Goal: Information Seeking & Learning: Check status

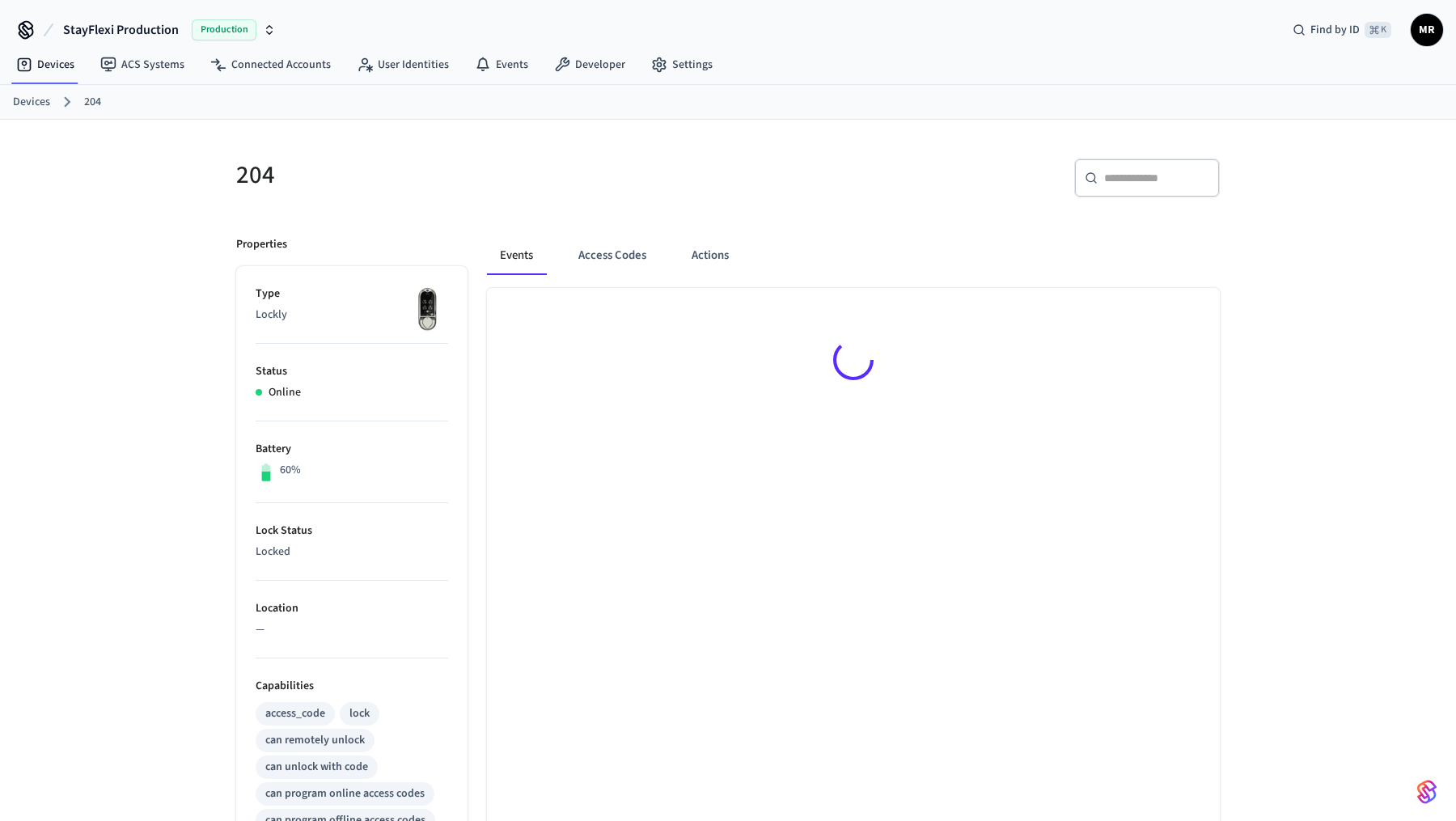
click at [28, 102] on link "Devices" at bounding box center [31, 102] width 37 height 17
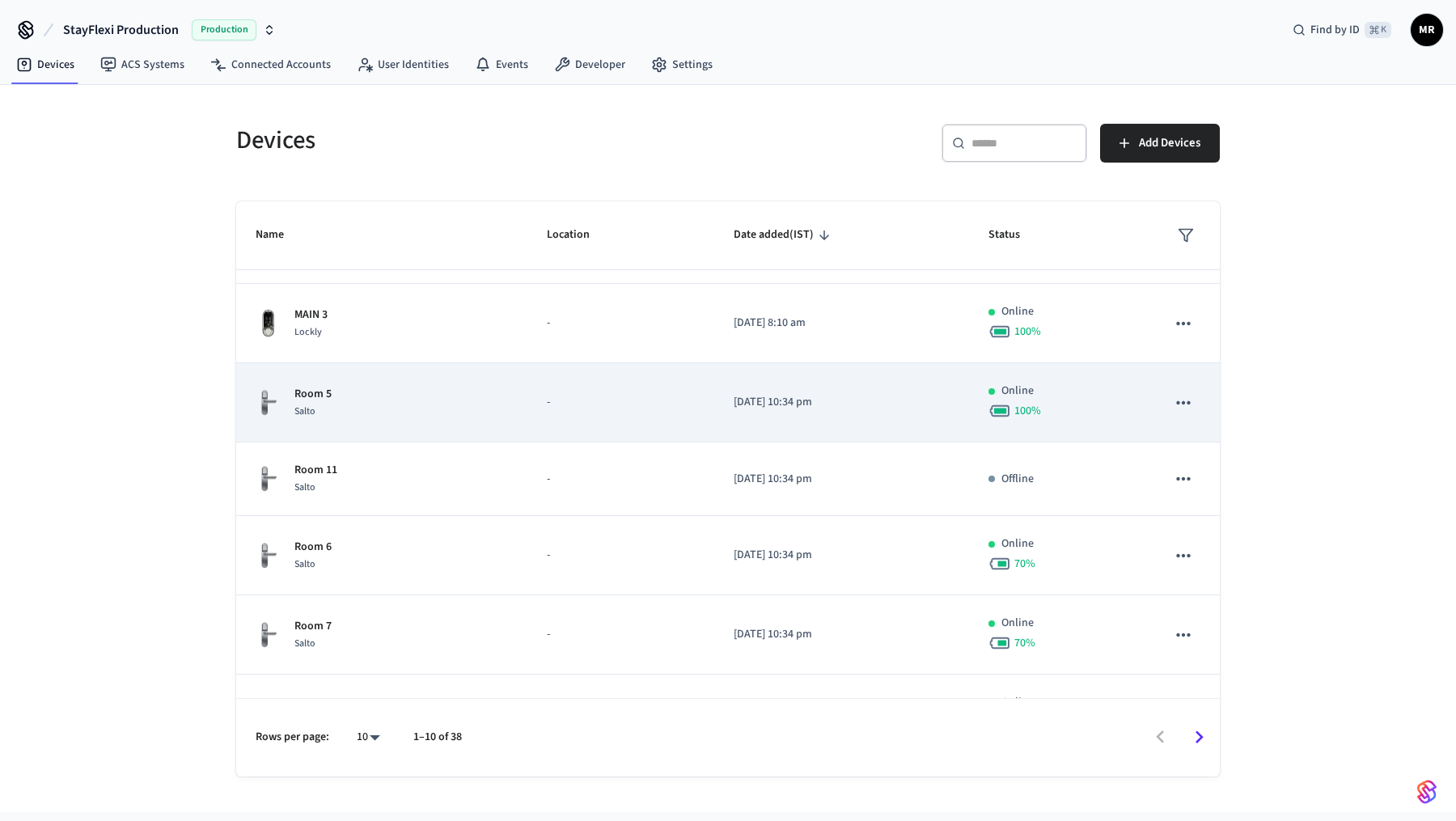
scroll to position [345, 0]
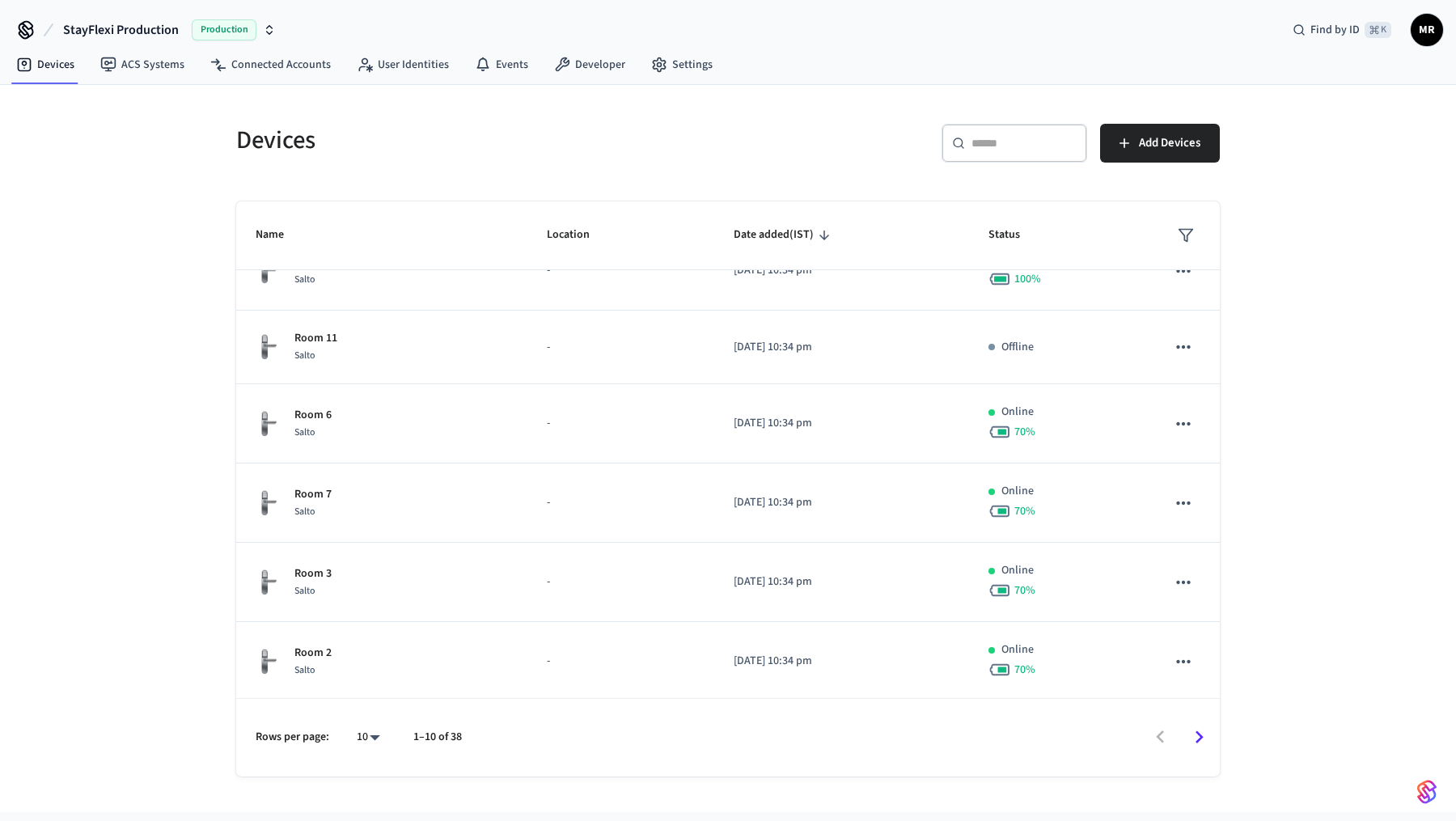
click at [369, 740] on body "StayFlexi Production Production Find by ID ⌘ K MR Devices ACS Systems Connected…" at bounding box center [728, 406] width 1456 height 812
click at [366, 767] on li "All" at bounding box center [362, 774] width 43 height 43
type input "**"
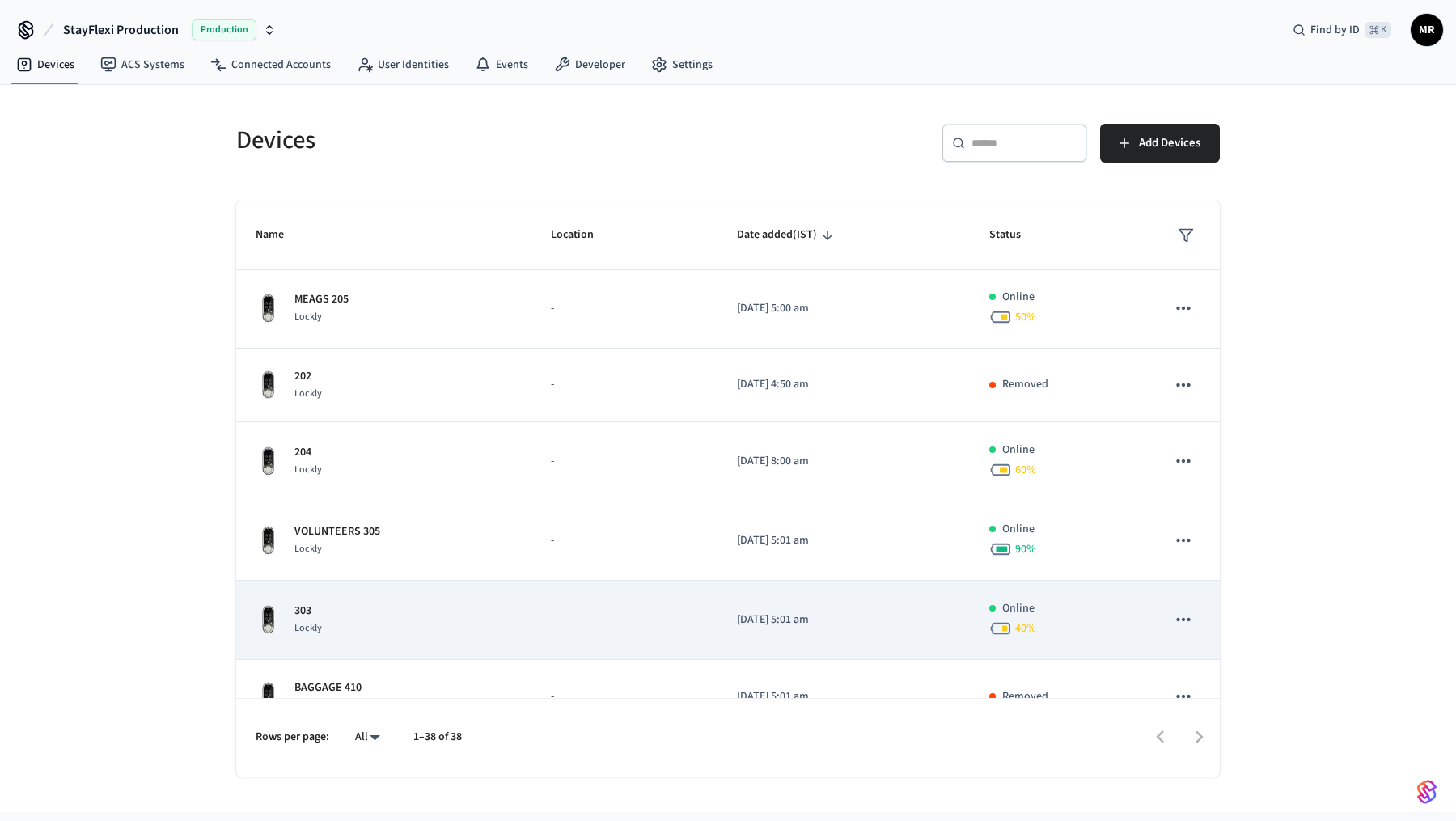
scroll to position [1840, 0]
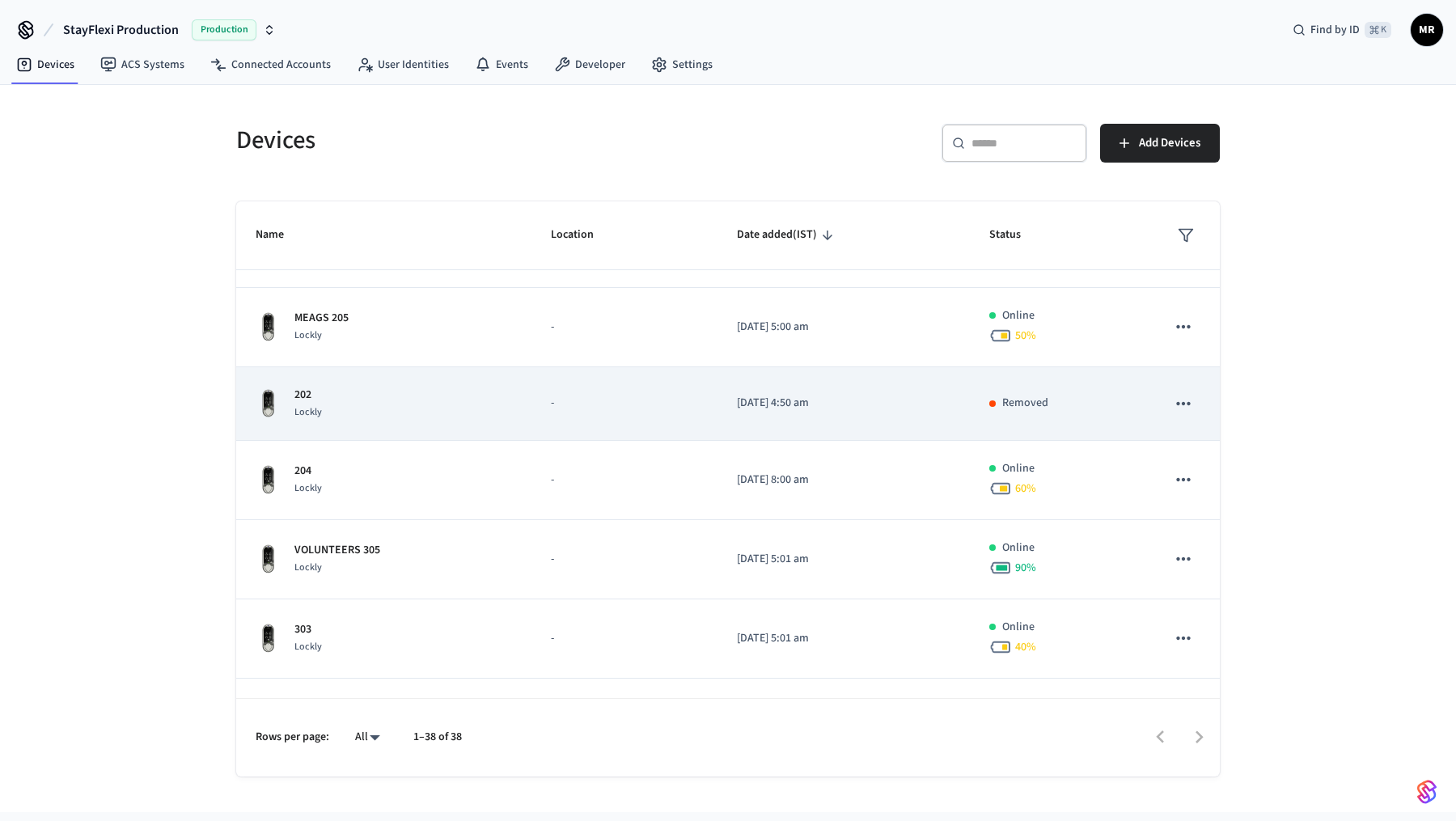
click at [497, 399] on div "202 Lockly" at bounding box center [383, 403] width 256 height 34
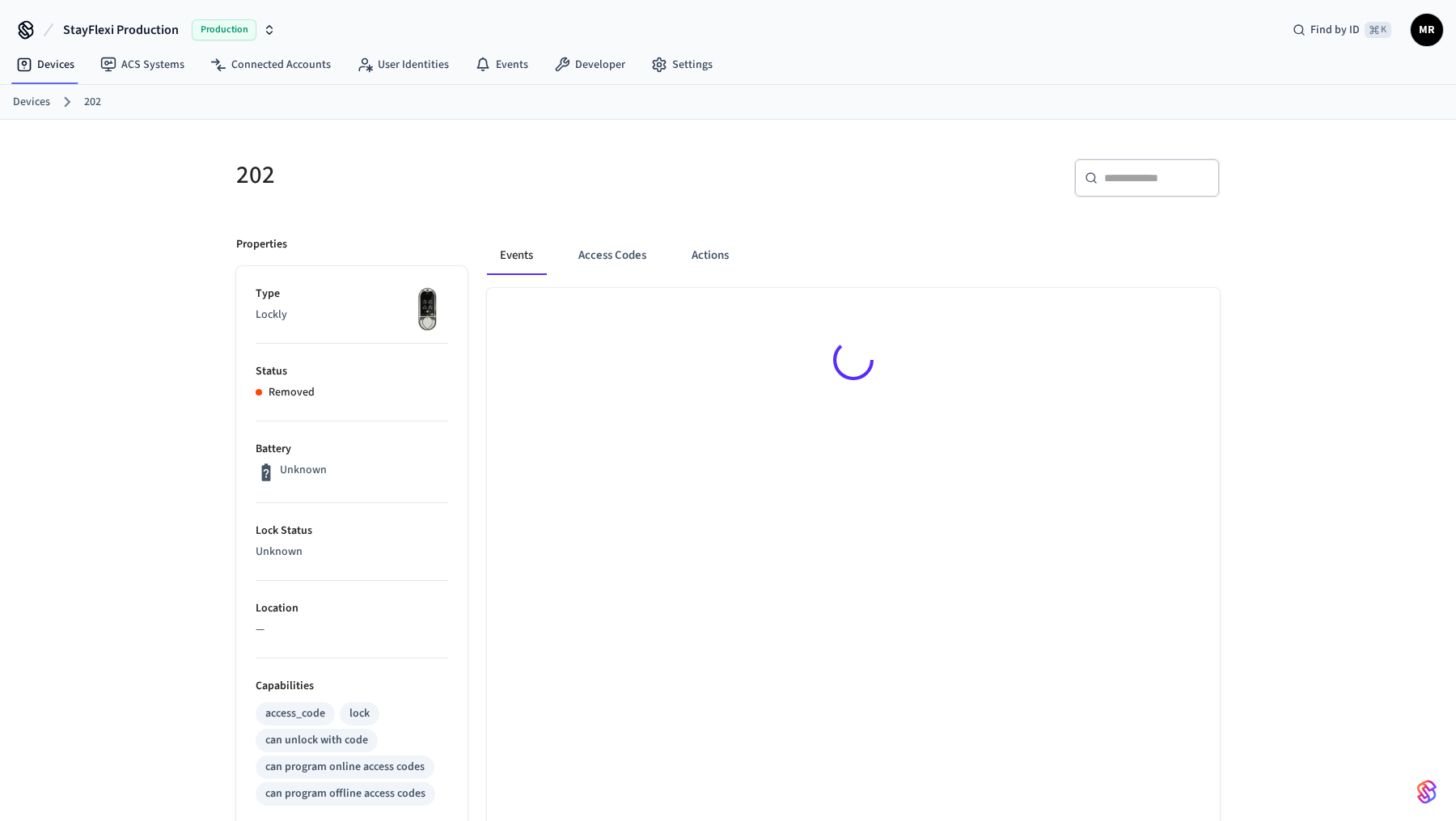
click at [255, 166] on h5 "202" at bounding box center [477, 175] width 482 height 33
click at [255, 165] on h5 "202" at bounding box center [477, 175] width 482 height 33
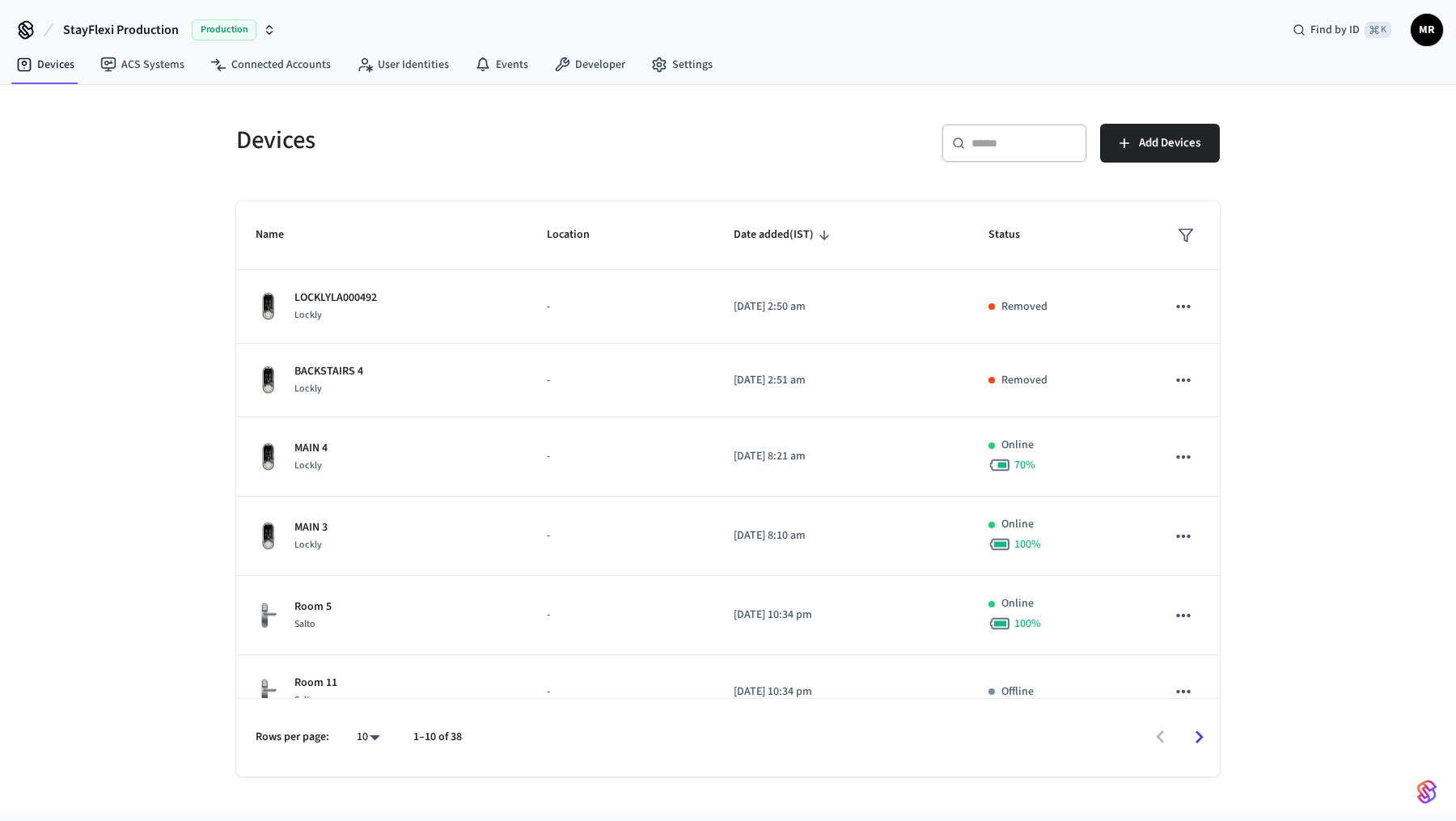
click at [1025, 154] on div "​ ​" at bounding box center [1015, 143] width 146 height 38
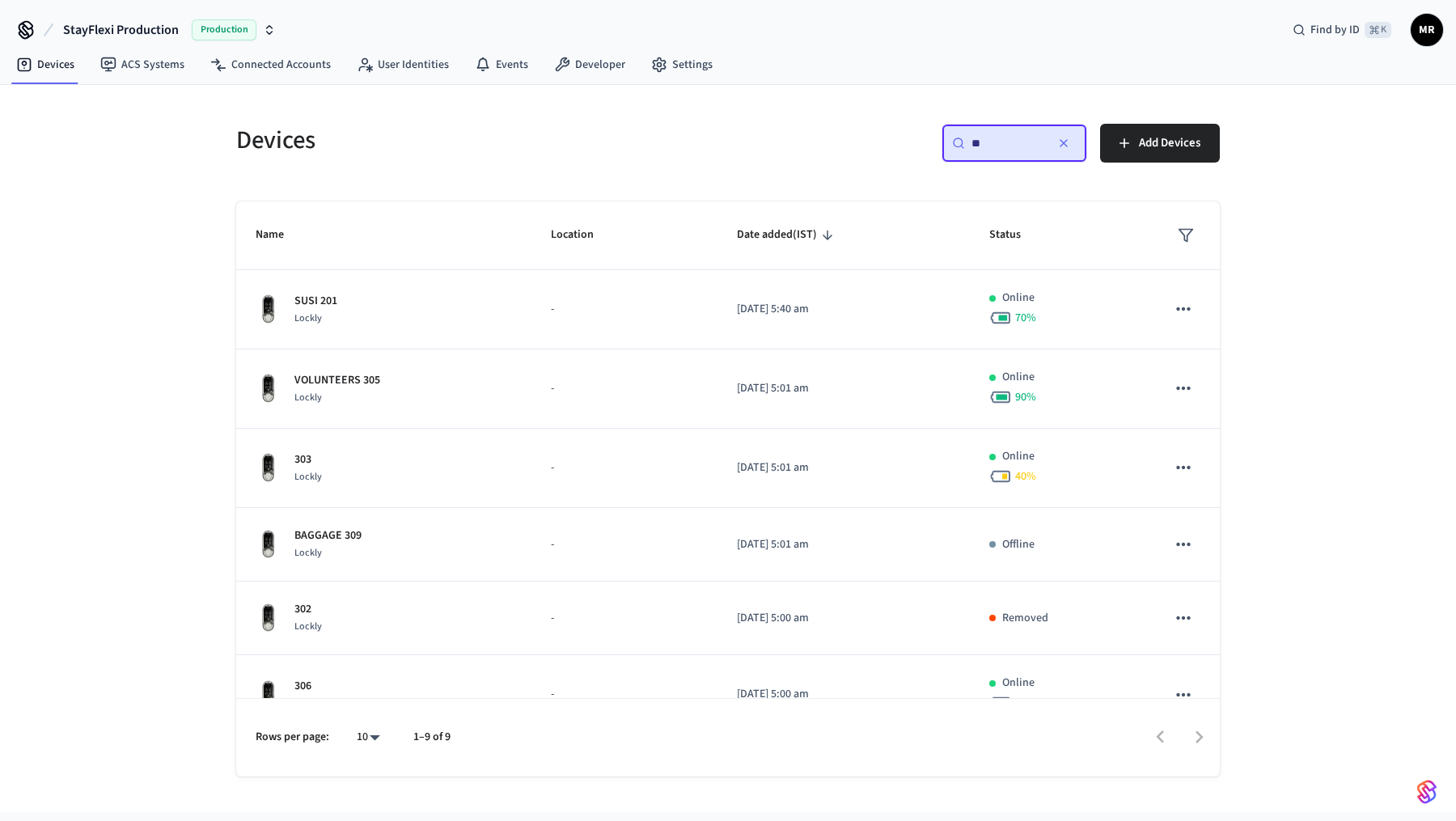
type input "*"
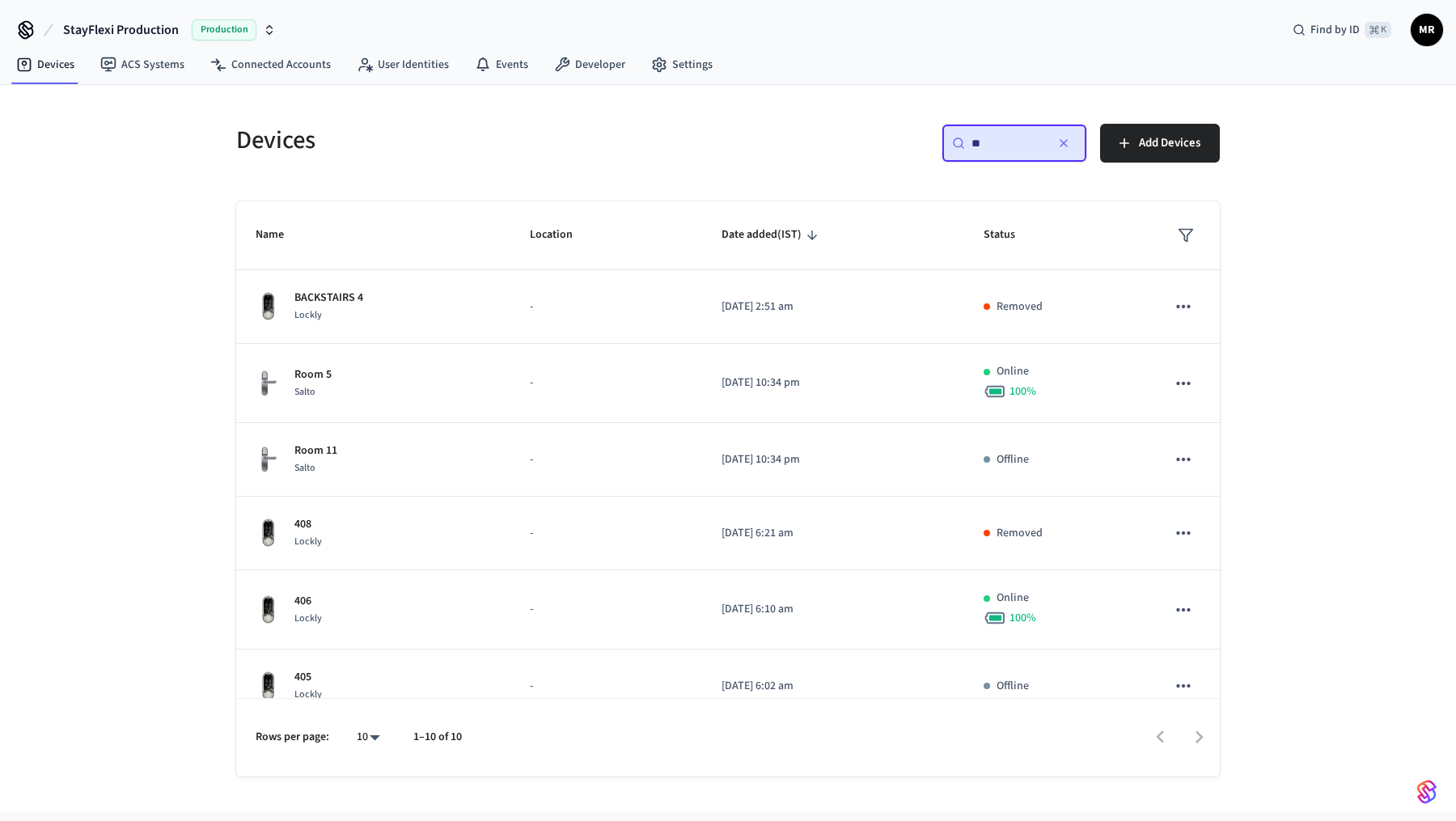
type input "**"
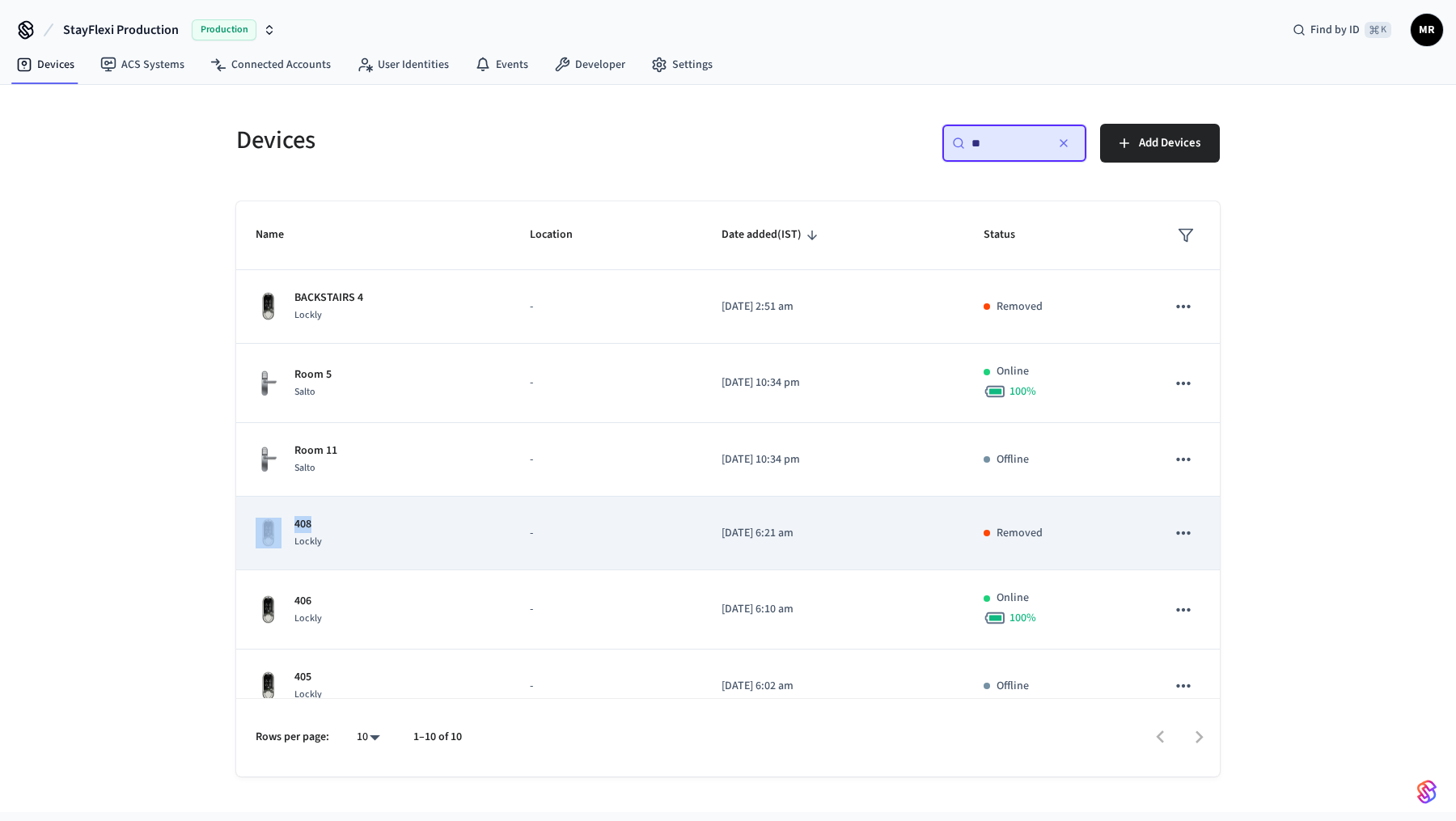
drag, startPoint x: 324, startPoint y: 528, endPoint x: 286, endPoint y: 526, distance: 38.1
click at [286, 526] on div "408 Lockly" at bounding box center [373, 532] width 235 height 34
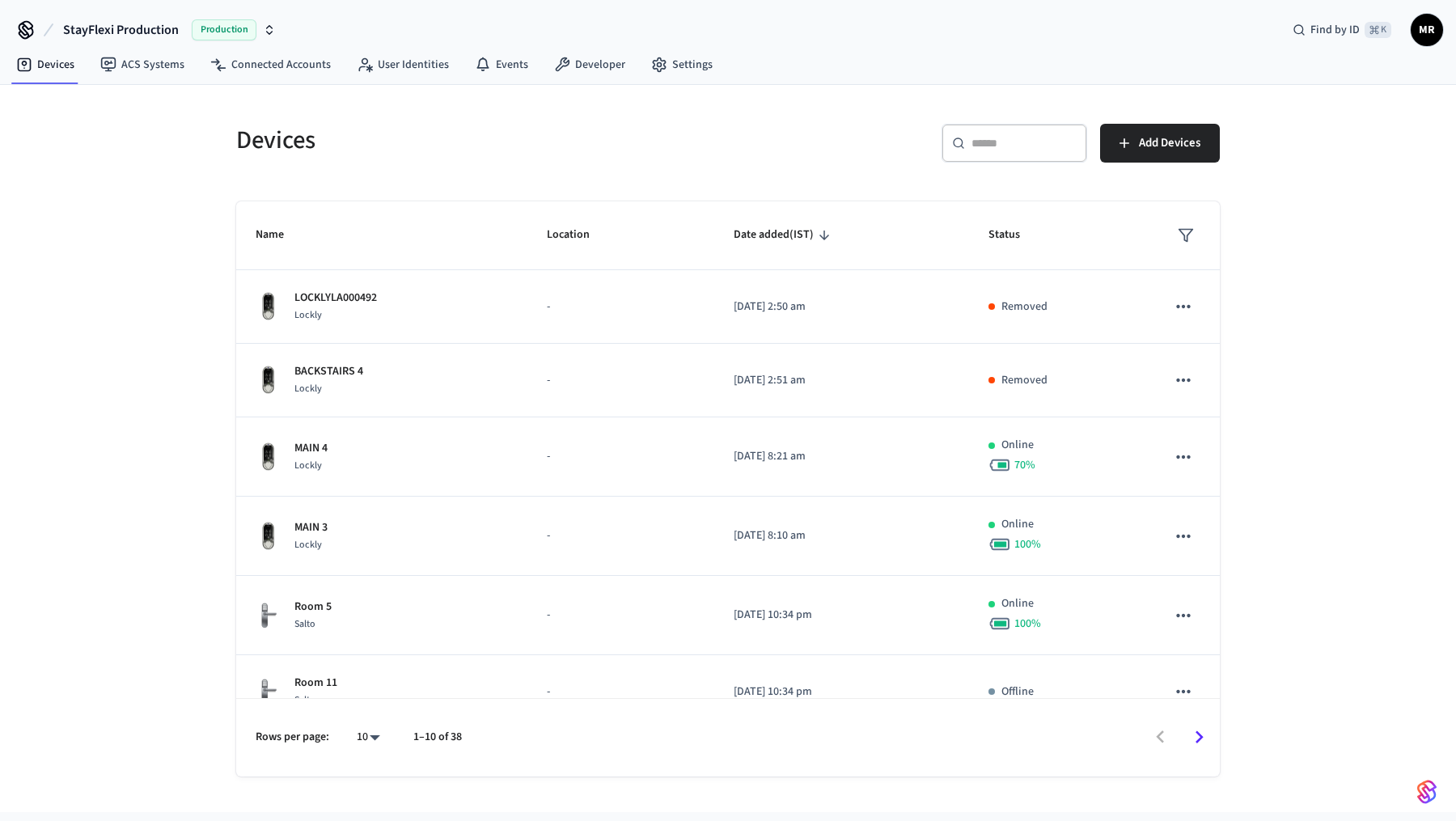
click at [1011, 151] on div "​ ​" at bounding box center [1015, 143] width 146 height 38
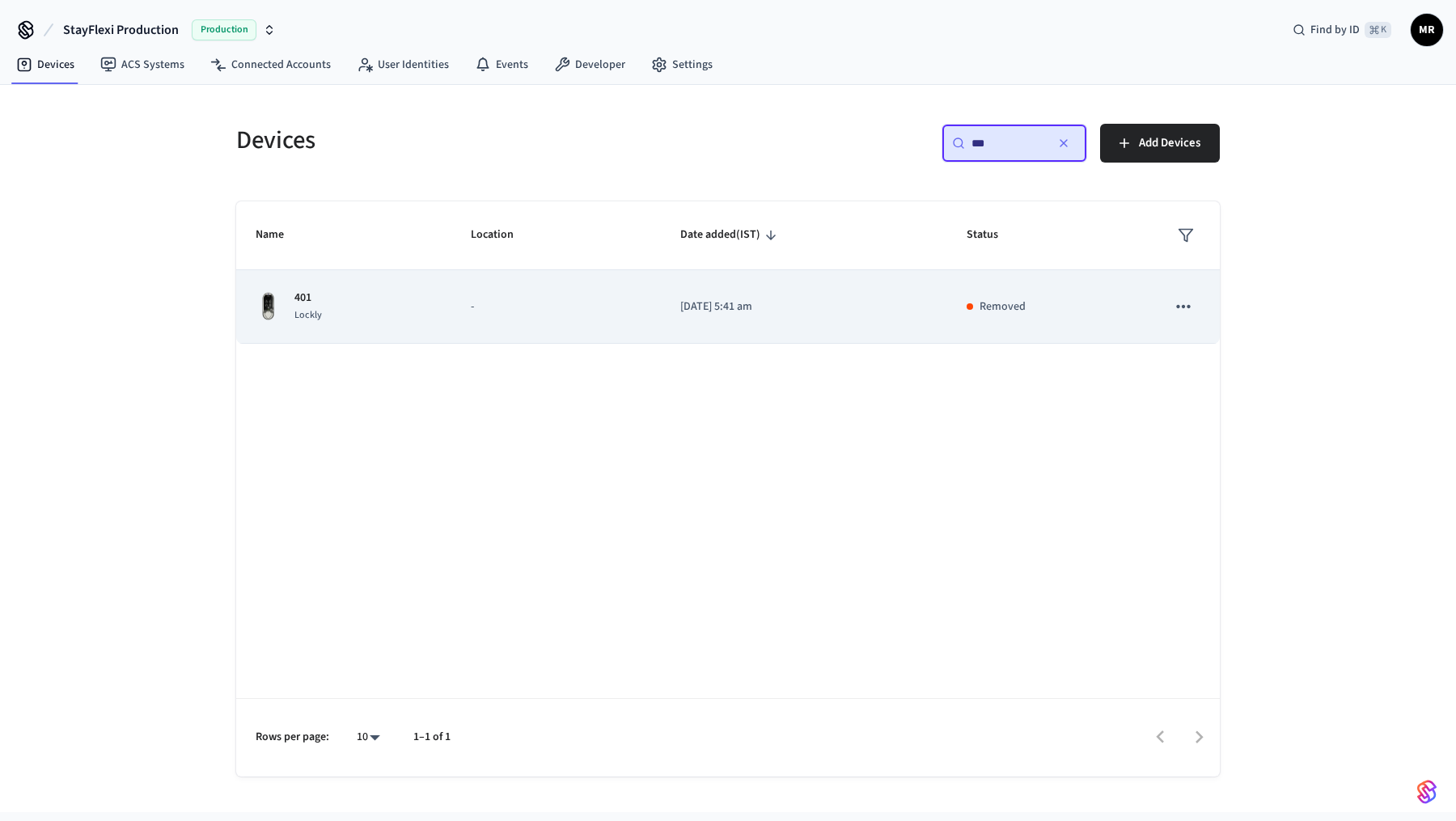
type input "***"
click at [934, 322] on td "[DATE] 5:41 am" at bounding box center [804, 307] width 286 height 74
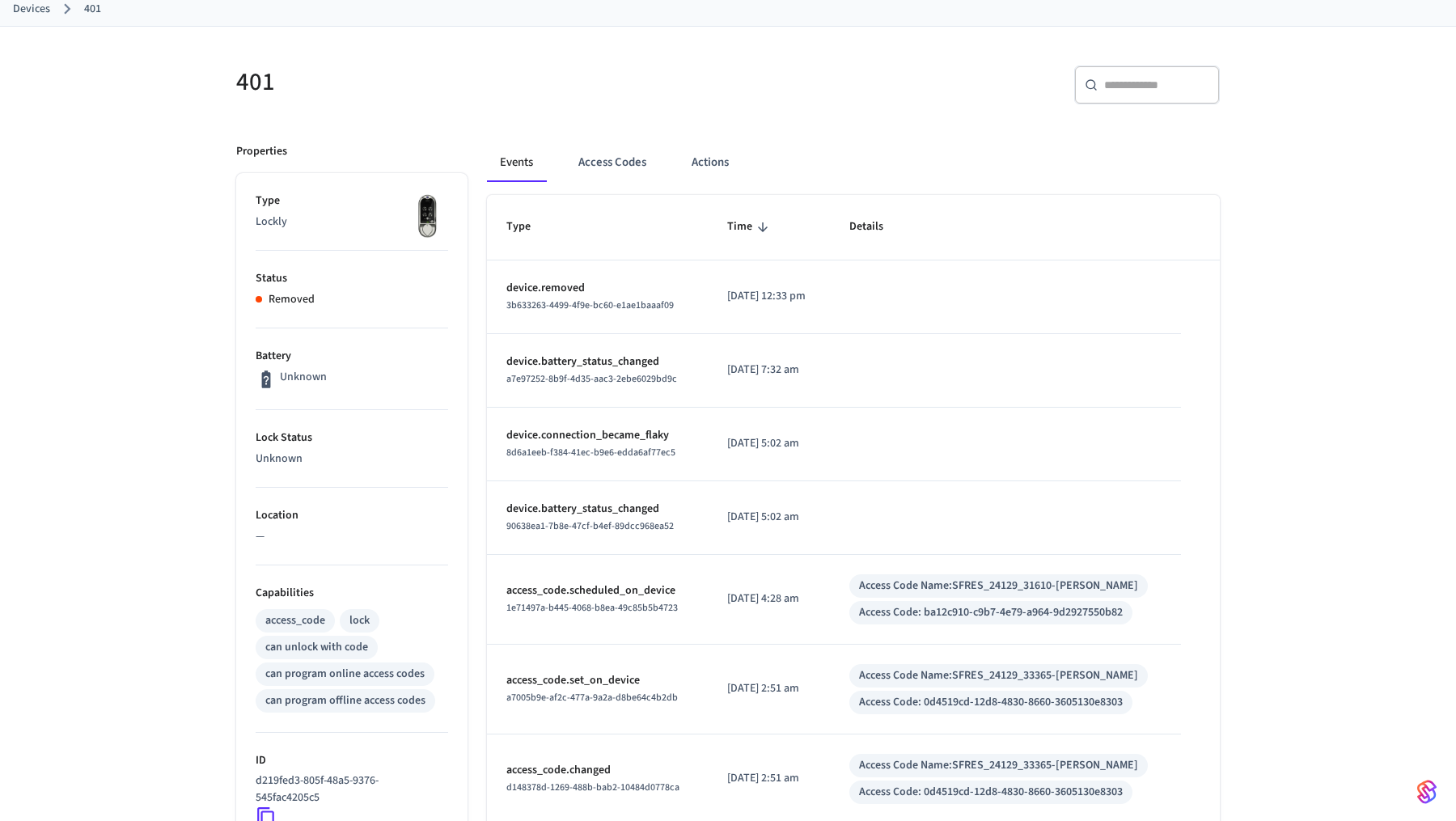
scroll to position [122, 0]
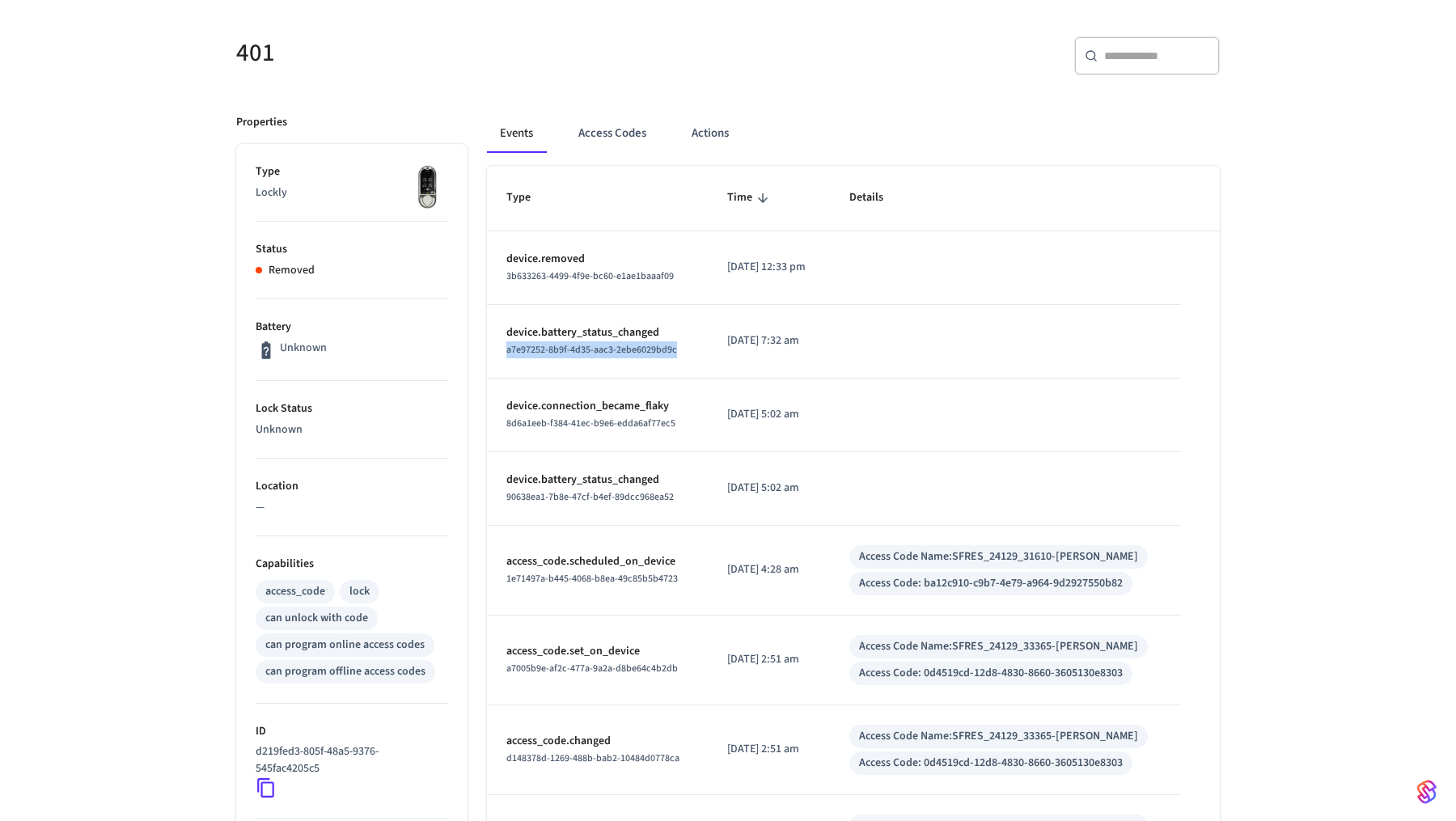
drag, startPoint x: 491, startPoint y: 344, endPoint x: 683, endPoint y: 351, distance: 192.1
click at [685, 353] on td "device.battery_status_changed a7e97252-8b9f-4d35-aac3-2ebe6029bd9c" at bounding box center [598, 341] width 221 height 74
drag, startPoint x: 491, startPoint y: 318, endPoint x: 687, endPoint y: 333, distance: 196.6
click at [687, 333] on td "device.battery_status_changed a7e97252-8b9f-4d35-aac3-2ebe6029bd9c" at bounding box center [598, 341] width 221 height 74
drag, startPoint x: 505, startPoint y: 258, endPoint x: 639, endPoint y: 257, distance: 134.0
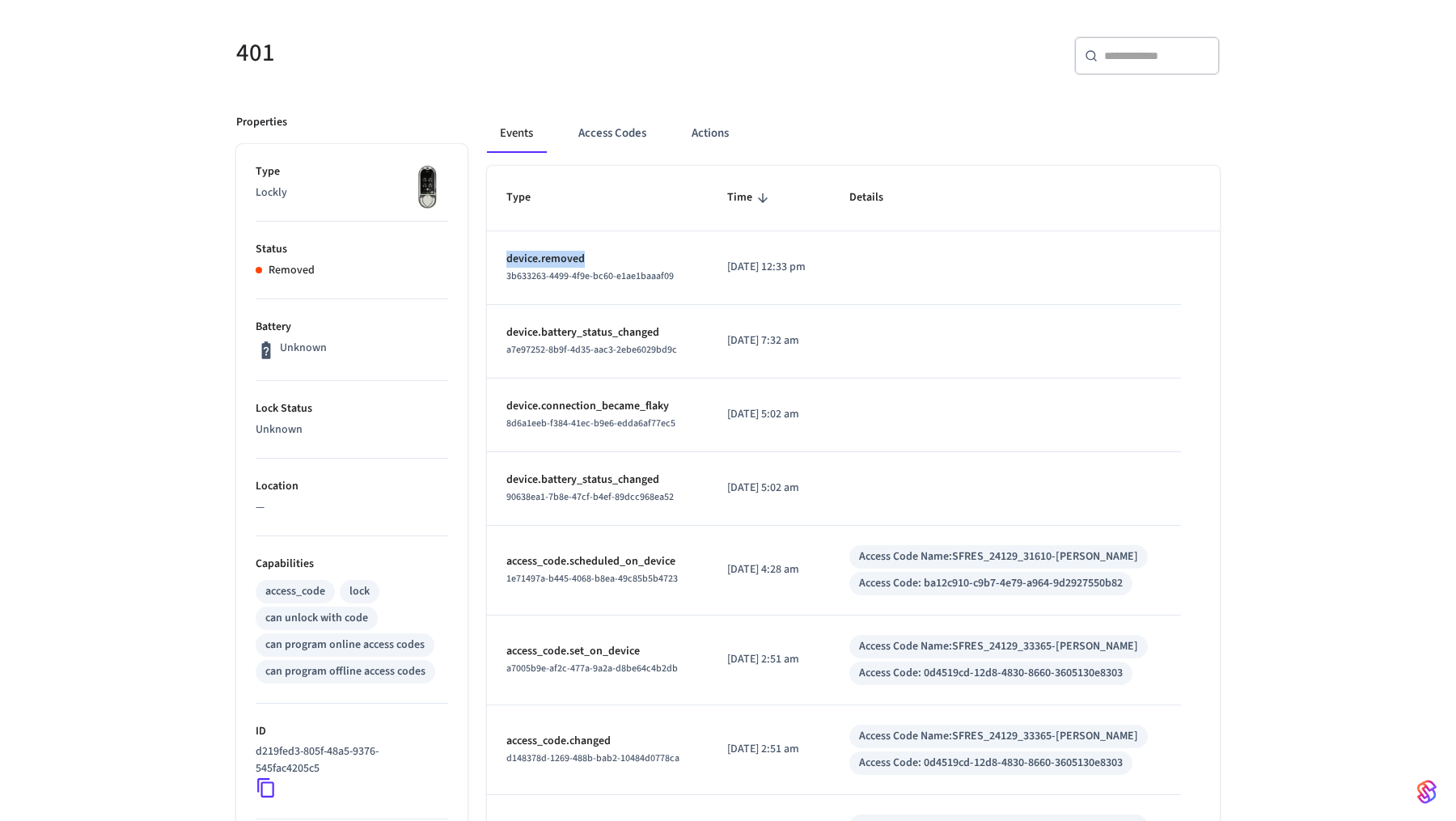
click at [639, 258] on td "device.removed 3b633263-4499-4f9e-bc60-e1ae1baaaf09" at bounding box center [598, 268] width 221 height 74
drag, startPoint x: 489, startPoint y: 400, endPoint x: 681, endPoint y: 403, distance: 192.0
click at [681, 403] on td "device.connection_became_flaky 8d6a1eeb-f384-41ec-b9e6-edda6af77ec5" at bounding box center [598, 415] width 221 height 74
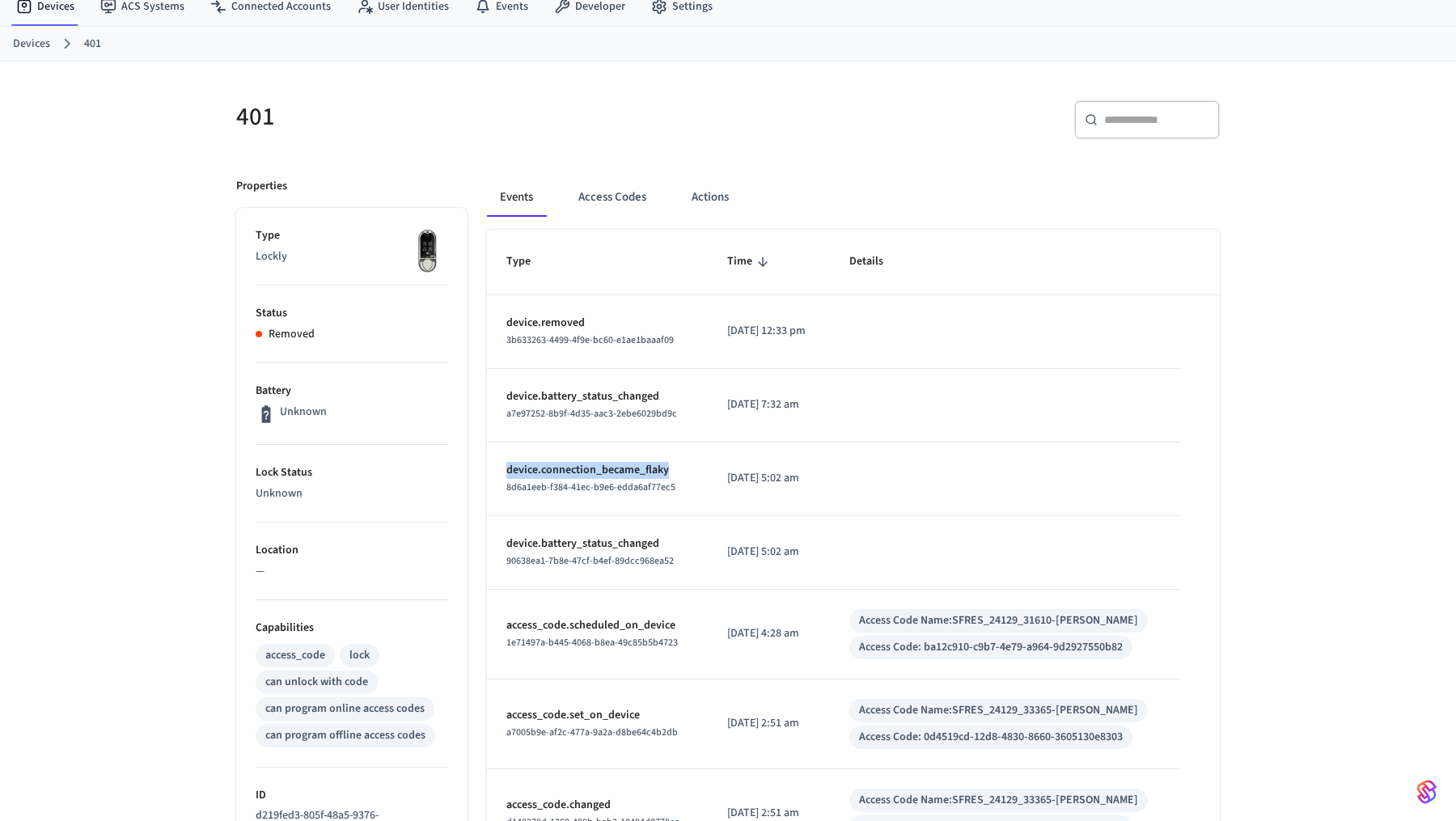
scroll to position [0, 0]
